Goal: Task Accomplishment & Management: Manage account settings

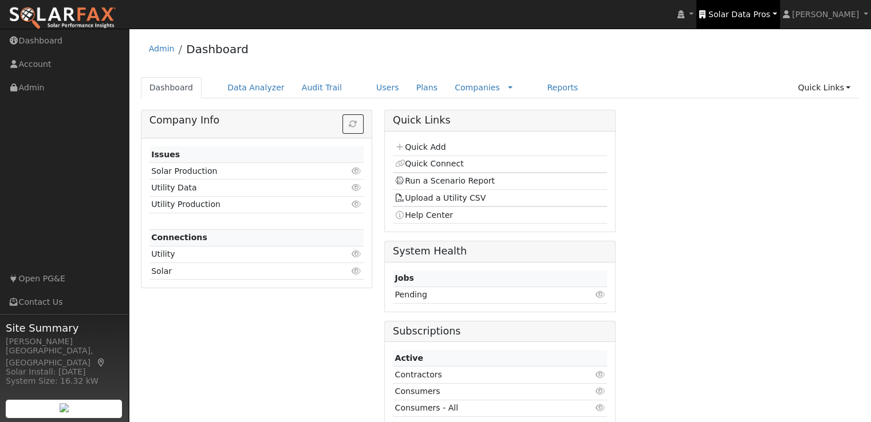
click at [762, 12] on span "Solar Data Pros" at bounding box center [739, 14] width 62 height 9
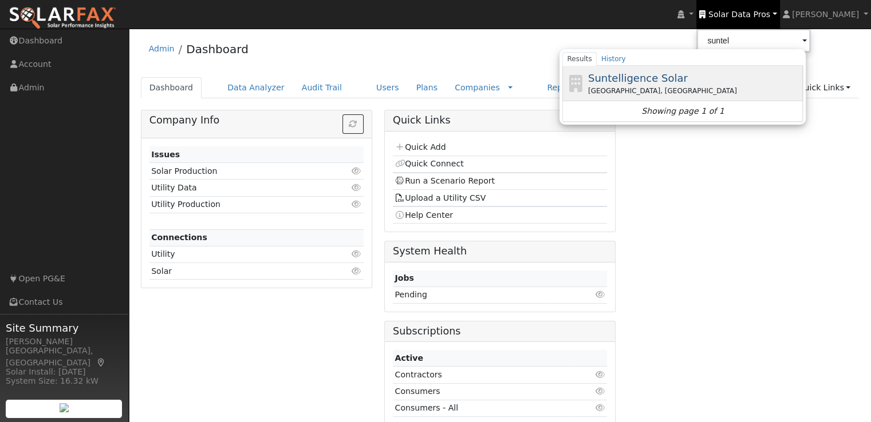
click at [663, 79] on span "Suntelligence Solar" at bounding box center [638, 78] width 100 height 12
type input "Suntelligence Solar"
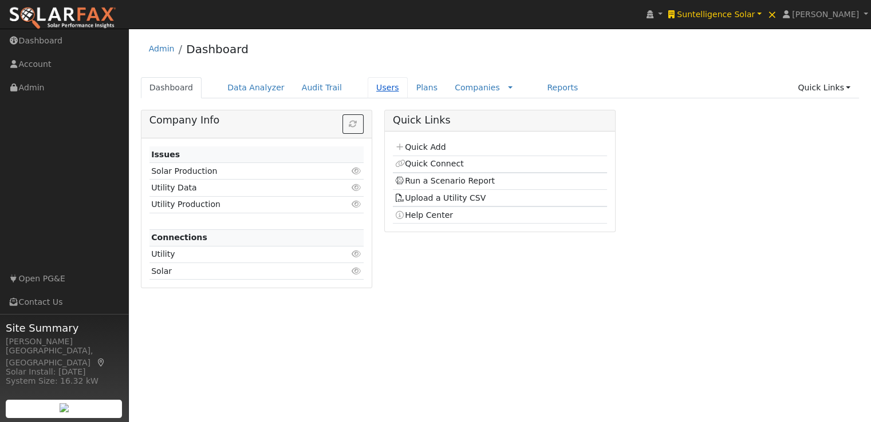
click at [367, 86] on link "Users" at bounding box center [387, 87] width 40 height 21
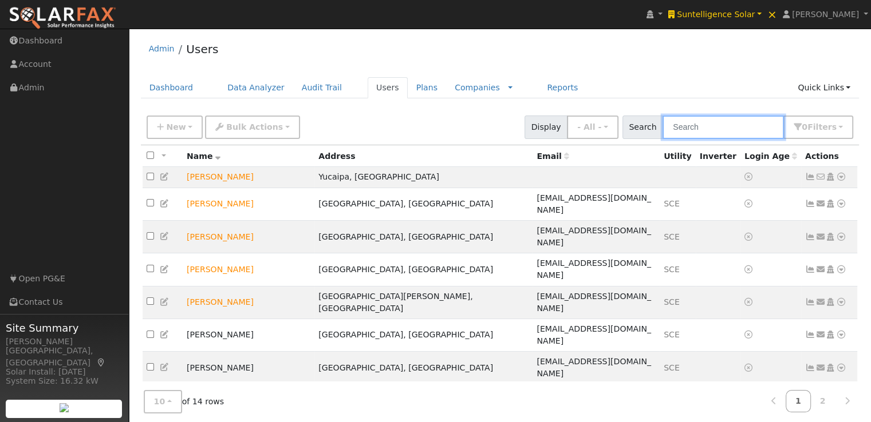
click at [716, 117] on input "text" at bounding box center [722, 127] width 121 height 23
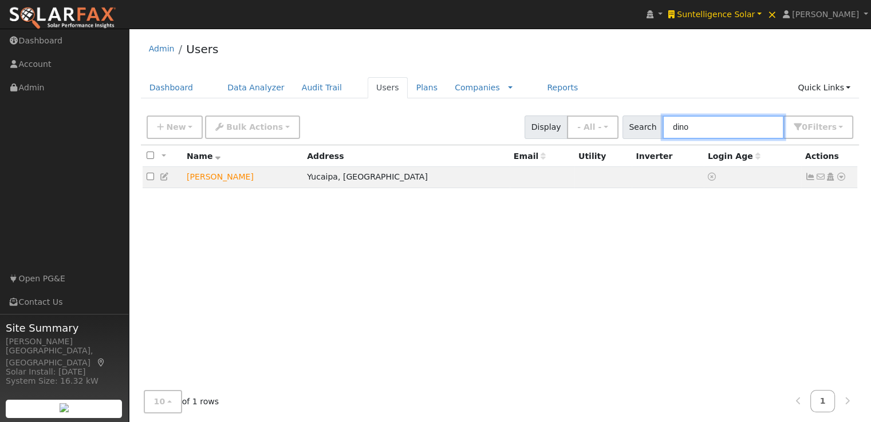
type input "dino"
